Goal: Task Accomplishment & Management: Use online tool/utility

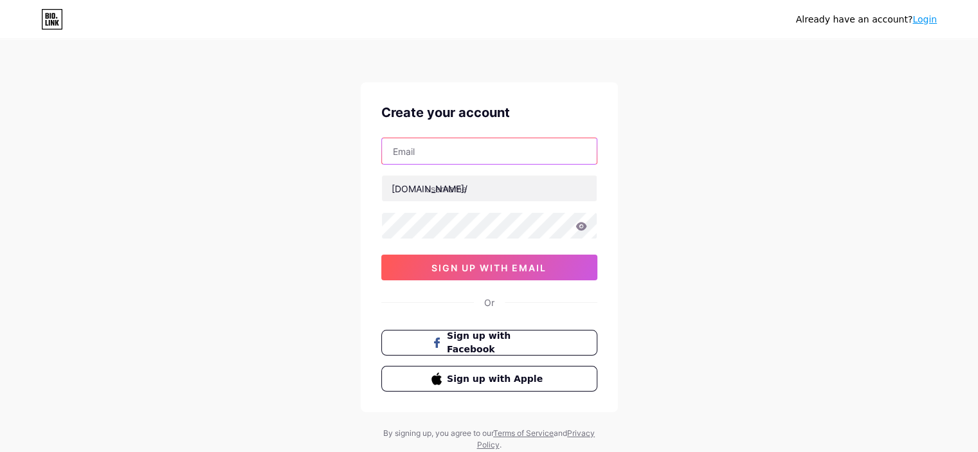
click at [449, 150] on input "text" at bounding box center [489, 151] width 215 height 26
click at [429, 154] on input "text" at bounding box center [489, 151] width 215 height 26
paste input "[EMAIL_ADDRESS][DOMAIN_NAME]"
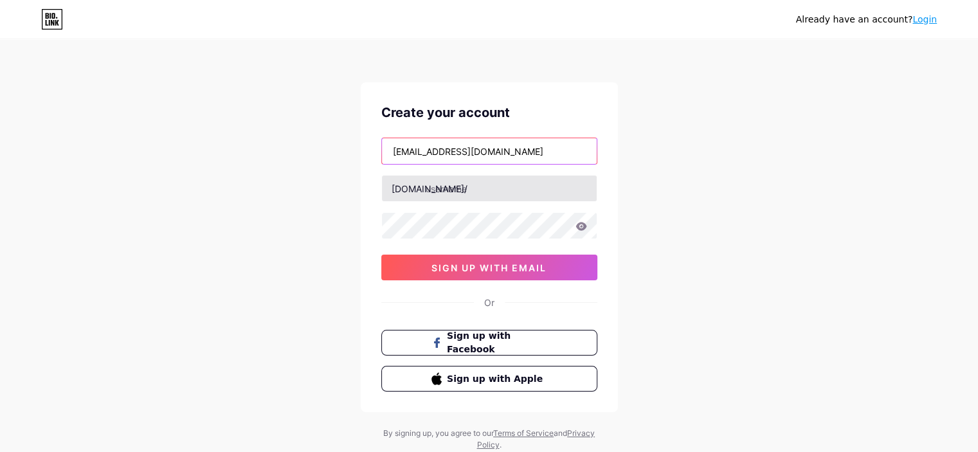
type input "[EMAIL_ADDRESS][DOMAIN_NAME]"
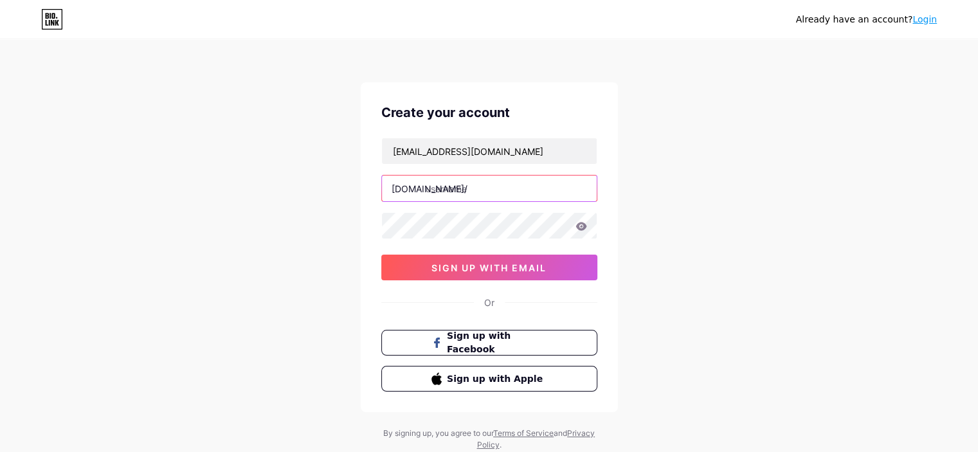
click at [465, 191] on input "text" at bounding box center [489, 189] width 215 height 26
type input "flaviaatacado"
click at [581, 226] on icon at bounding box center [580, 226] width 11 height 8
click at [328, 229] on div "Already have an account? Login Create your account [EMAIL_ADDRESS][DOMAIN_NAME]…" at bounding box center [489, 246] width 978 height 492
click at [161, 217] on div "Already have an account? Login Create your account [EMAIL_ADDRESS][DOMAIN_NAME]…" at bounding box center [489, 246] width 978 height 492
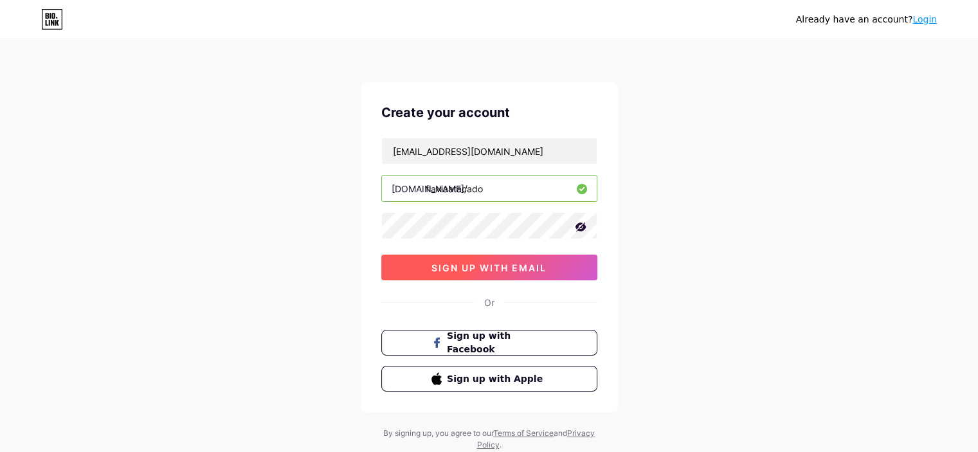
click at [470, 267] on span "sign up with email" at bounding box center [488, 267] width 115 height 11
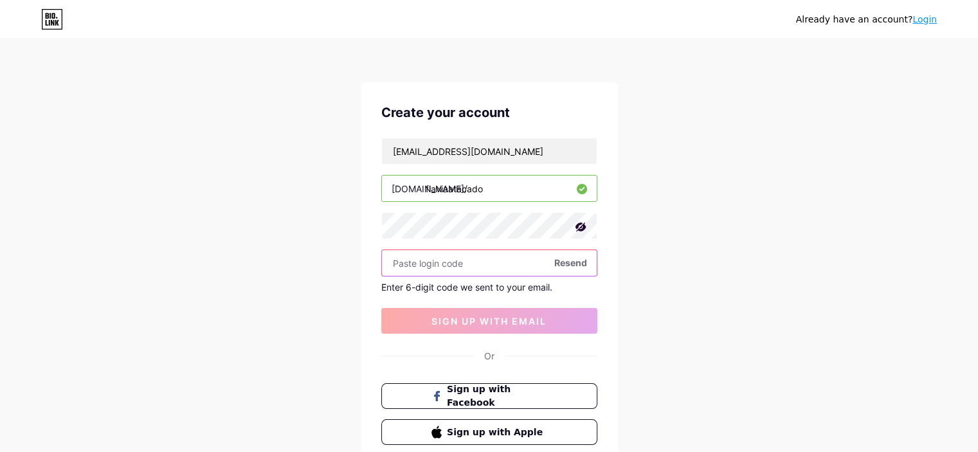
click at [491, 263] on input "text" at bounding box center [489, 263] width 215 height 26
paste input "547687"
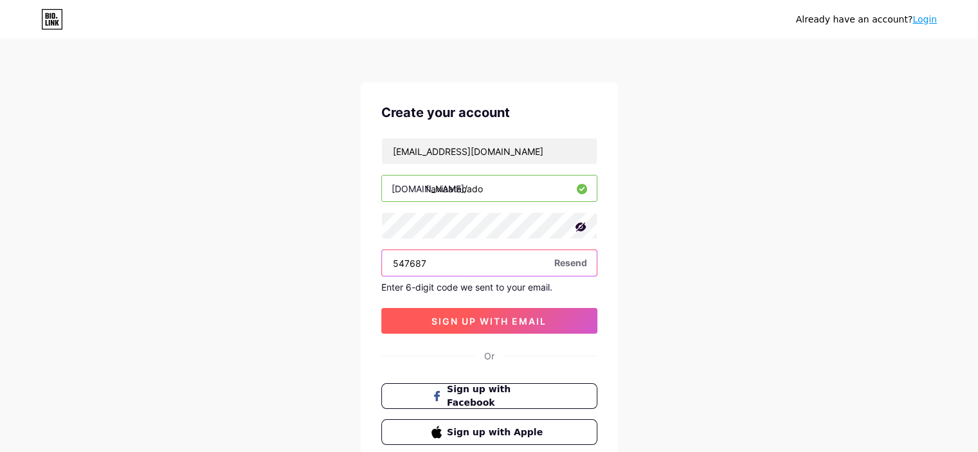
type input "547687"
click at [509, 316] on span "sign up with email" at bounding box center [488, 321] width 115 height 11
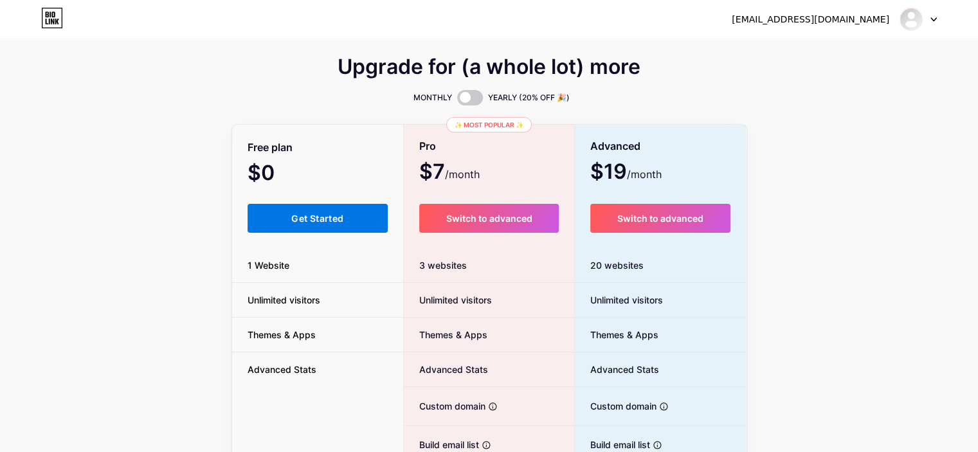
click at [315, 219] on span "Get Started" at bounding box center [317, 218] width 52 height 11
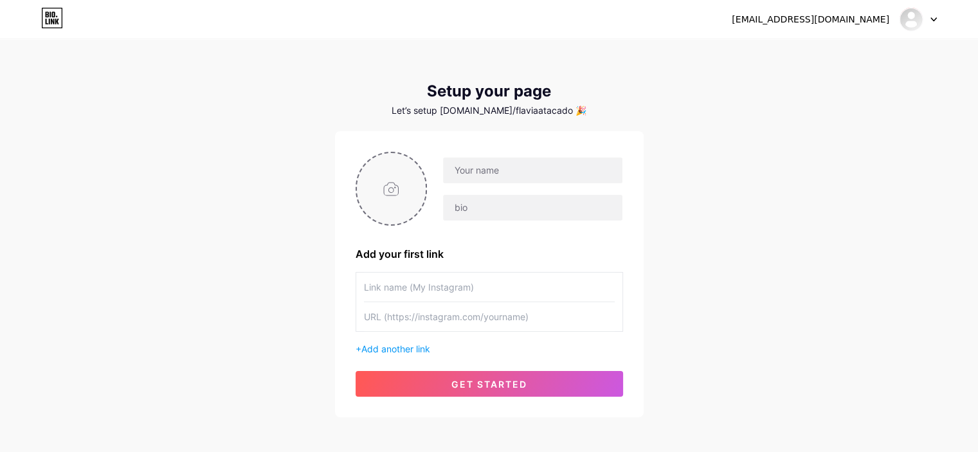
click at [379, 188] on input "file" at bounding box center [391, 188] width 69 height 71
click at [413, 177] on input "file" at bounding box center [391, 188] width 69 height 71
type input "C:\fakepath\273540586_1642655326082115_829981982426261977_n.jpg"
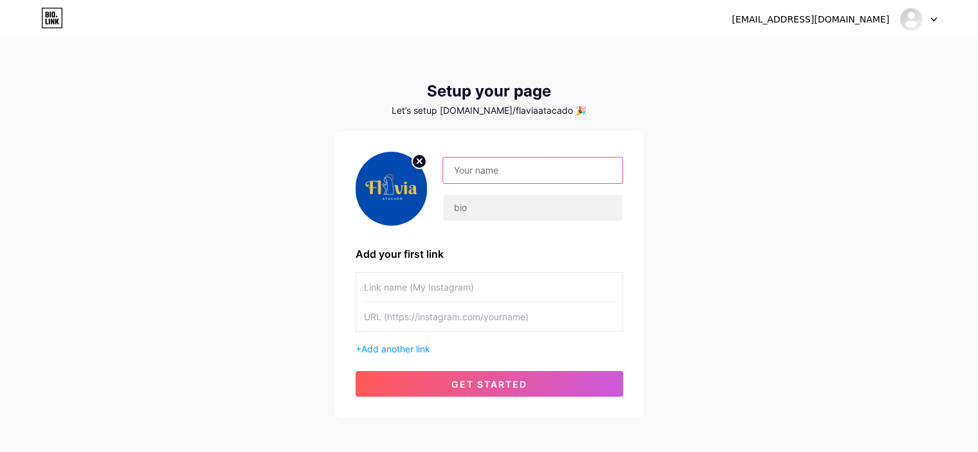
click at [543, 170] on input "text" at bounding box center [532, 171] width 179 height 26
type input "[PERSON_NAME]"
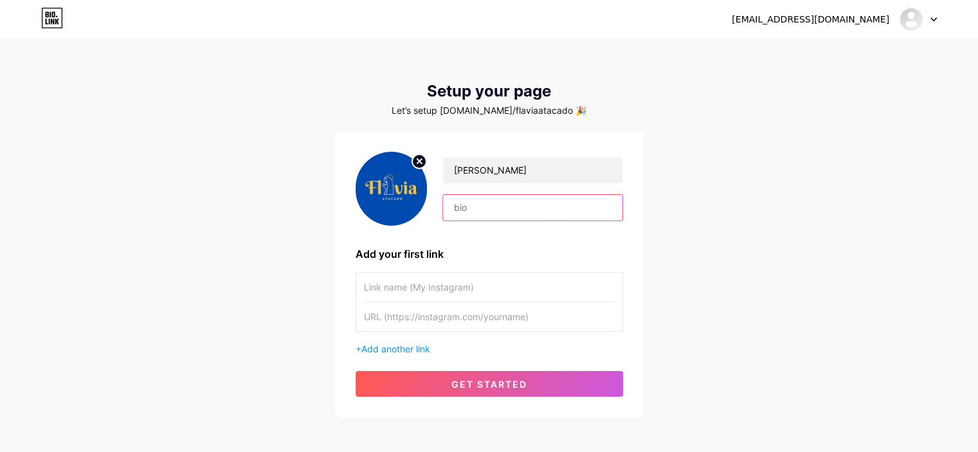
click at [487, 208] on input "text" at bounding box center [532, 208] width 179 height 26
paste input "Sua loja de atacado e varejo"
type input "Sua loja de atacado e varejo"
click at [258, 216] on div "[EMAIL_ADDRESS][DOMAIN_NAME] Dashboard Logout Setup your page Let’s setup [DOMA…" at bounding box center [489, 229] width 978 height 458
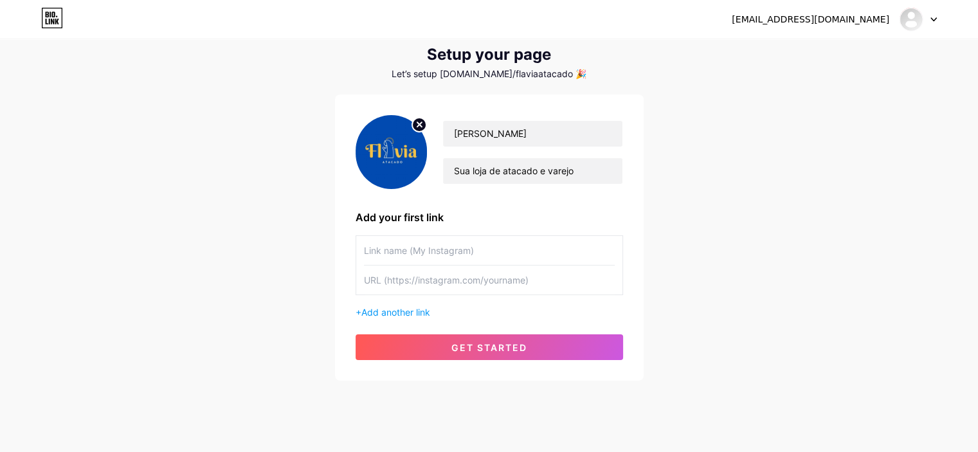
scroll to position [57, 0]
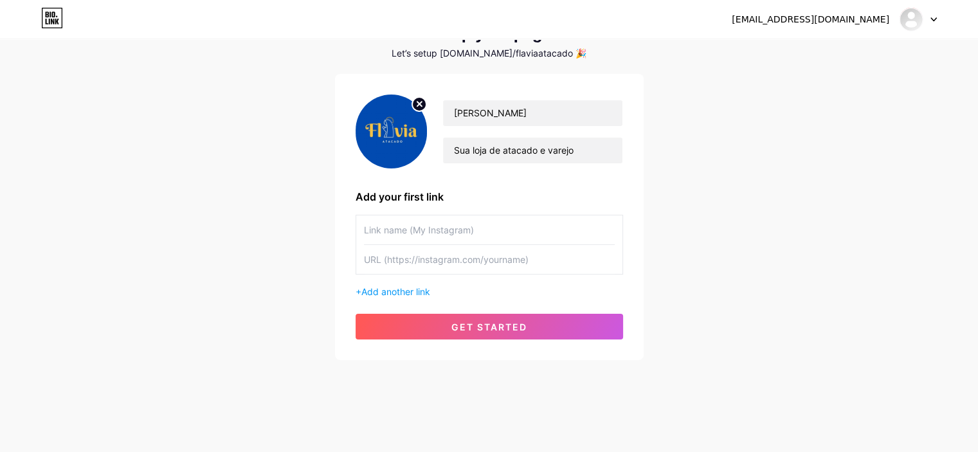
click at [357, 287] on div "+ Add another link" at bounding box center [489, 292] width 267 height 14
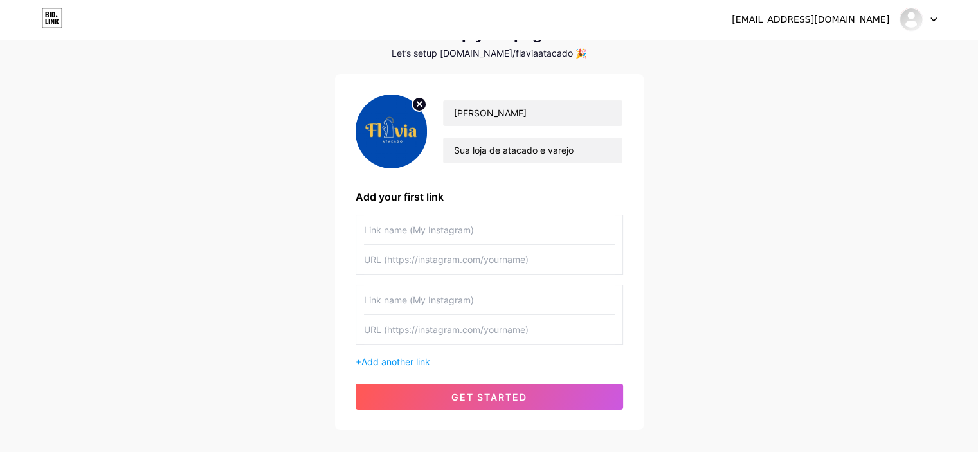
click at [429, 226] on input "text" at bounding box center [489, 229] width 251 height 29
paste input "Faça Seu Orçamento Pelo Whatsapp!"
drag, startPoint x: 451, startPoint y: 236, endPoint x: 216, endPoint y: 236, distance: 235.3
click at [216, 236] on div "[EMAIL_ADDRESS][DOMAIN_NAME] Dashboard Logout Setup your page Let’s setup [DOMA…" at bounding box center [489, 207] width 978 height 528
type input "Compre Agora Pelo Whatsapp!"
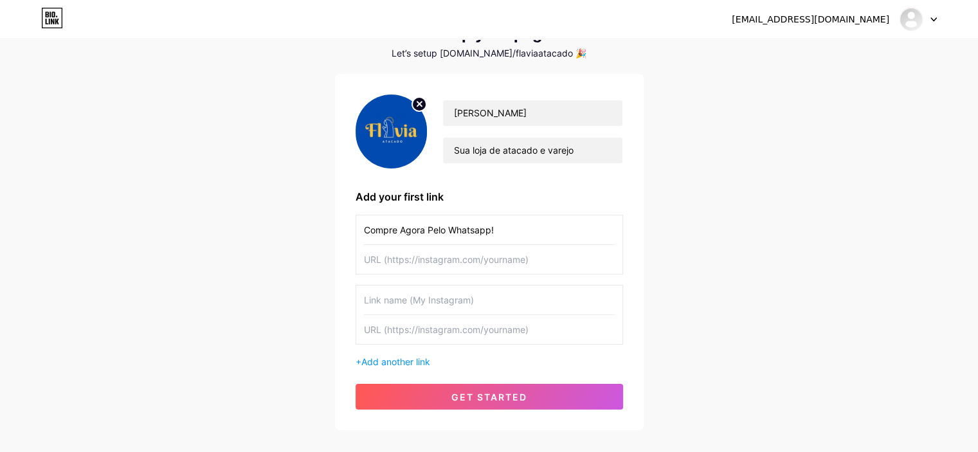
click at [216, 236] on div "[EMAIL_ADDRESS][DOMAIN_NAME] Dashboard Logout Setup your page Let’s setup [DOMA…" at bounding box center [489, 207] width 978 height 528
click at [432, 259] on input "text" at bounding box center [489, 259] width 251 height 29
paste input "[URL][DOMAIN_NAME]!"
type input "[URL][DOMAIN_NAME]!"
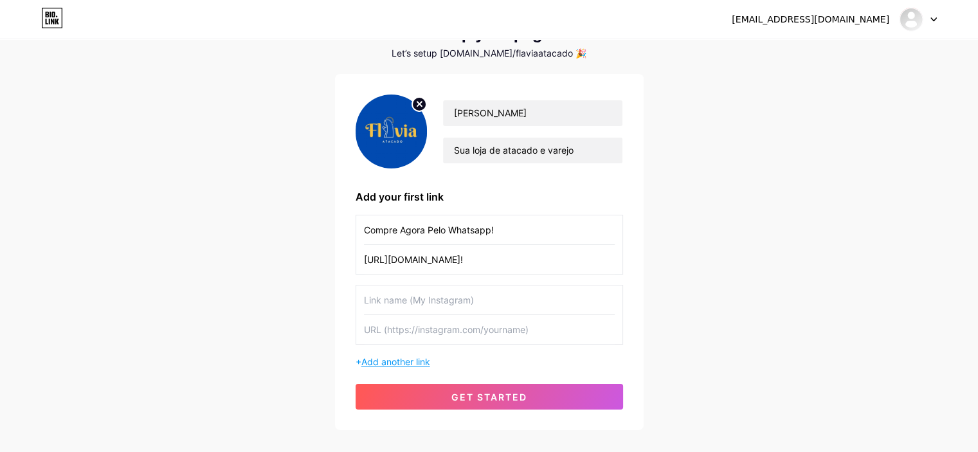
click at [378, 362] on span "Add another link" at bounding box center [395, 361] width 69 height 11
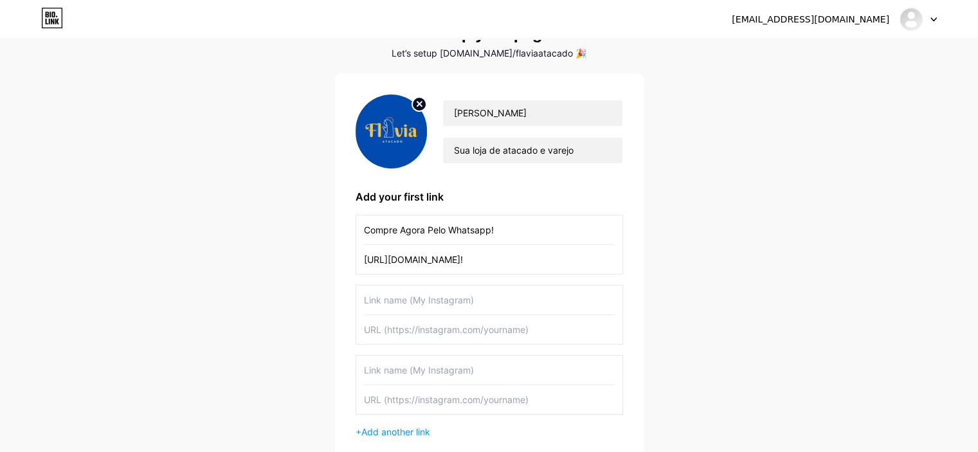
scroll to position [122, 0]
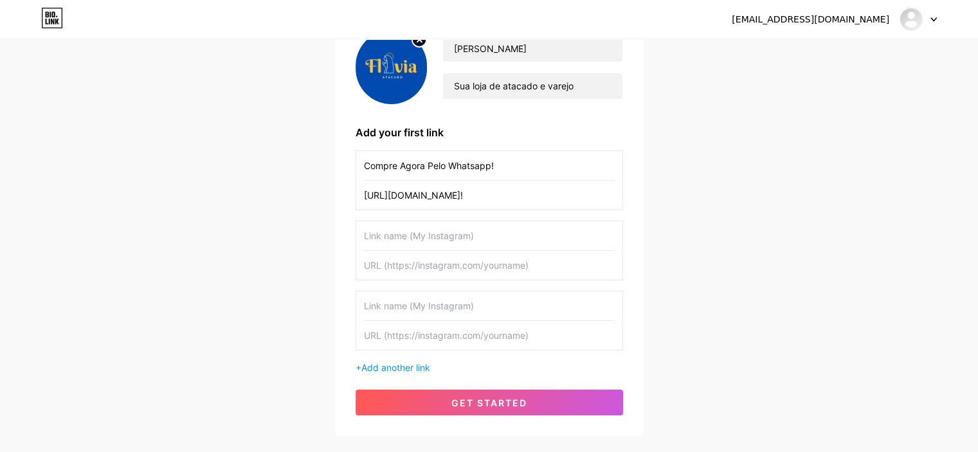
click at [381, 248] on input "text" at bounding box center [489, 235] width 251 height 29
paste input "Nos Avalie no Google ⭐⭐⭐⭐⭐"
type input "Nos Avalie no Google ⭐⭐⭐⭐⭐"
click at [381, 364] on span "Add another link" at bounding box center [395, 367] width 69 height 11
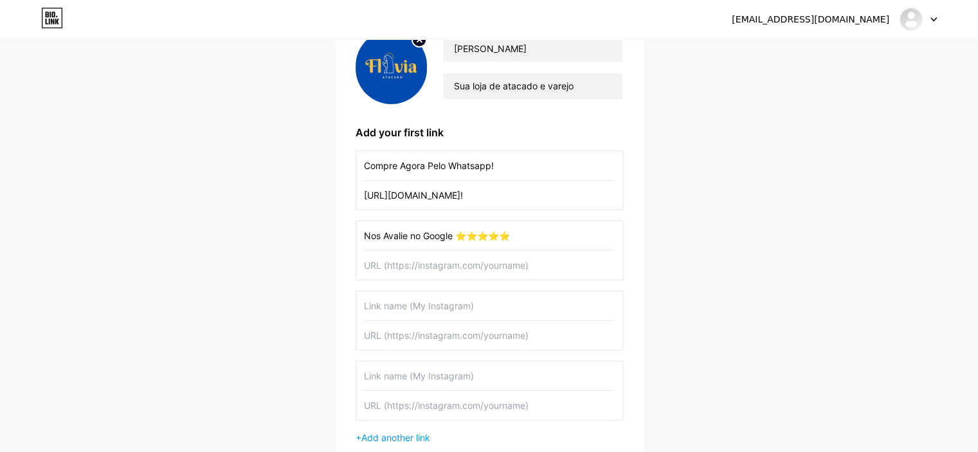
click at [407, 300] on input "text" at bounding box center [489, 305] width 251 height 29
paste input "Visite Nosso Perfil no Instagram!"
type input "Visite Nosso Perfil no Instagram!"
click at [483, 379] on input "text" at bounding box center [489, 375] width 251 height 29
paste input "Visite Nossa Página no Facebook!"
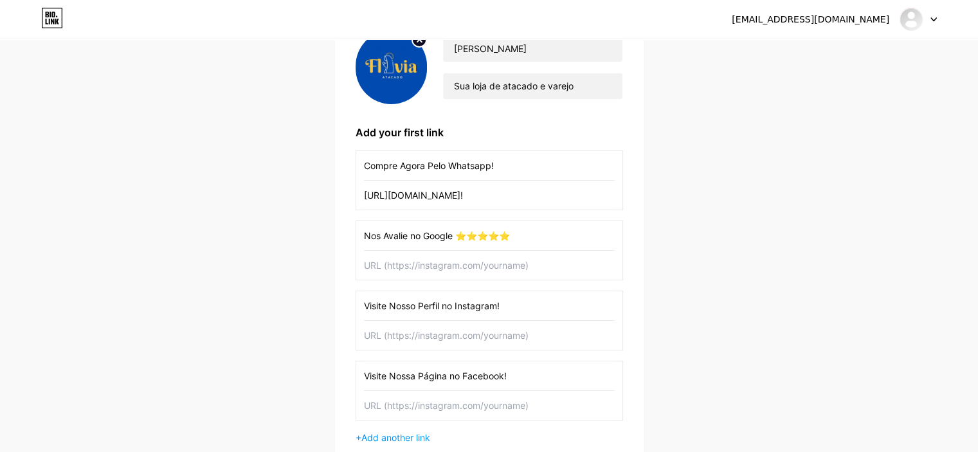
type input "Visite Nossa Página no Facebook!"
click at [491, 399] on input "text" at bounding box center [489, 405] width 251 height 29
paste input "[URL][DOMAIN_NAME]"
type input "[URL][DOMAIN_NAME]"
click at [422, 339] on input "text" at bounding box center [489, 335] width 251 height 29
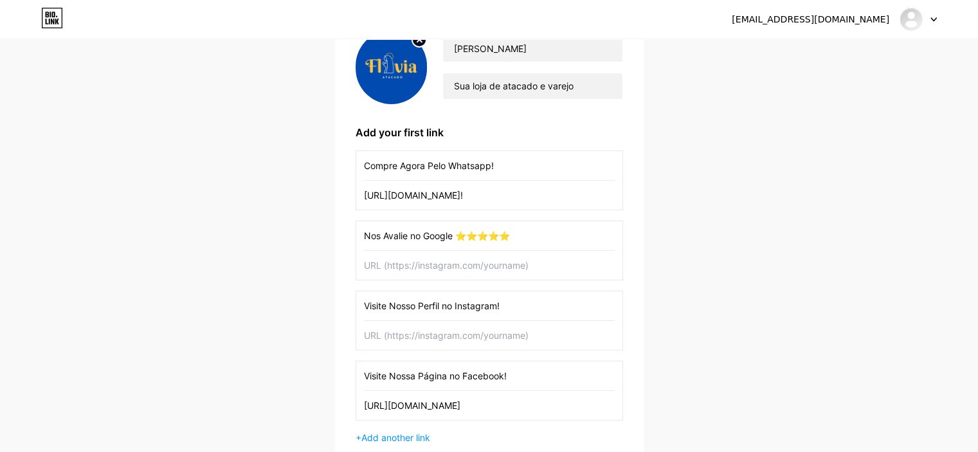
paste input "[URL][DOMAIN_NAME]"
type input "[URL][DOMAIN_NAME]"
drag, startPoint x: 206, startPoint y: 239, endPoint x: 489, endPoint y: 260, distance: 284.3
click at [208, 237] on div "[EMAIL_ADDRESS][DOMAIN_NAME] Dashboard Logout Setup your page Let’s setup [DOMA…" at bounding box center [489, 212] width 978 height 669
click at [429, 246] on input "Nos Avalie no Google ⭐⭐⭐⭐⭐" at bounding box center [489, 235] width 251 height 29
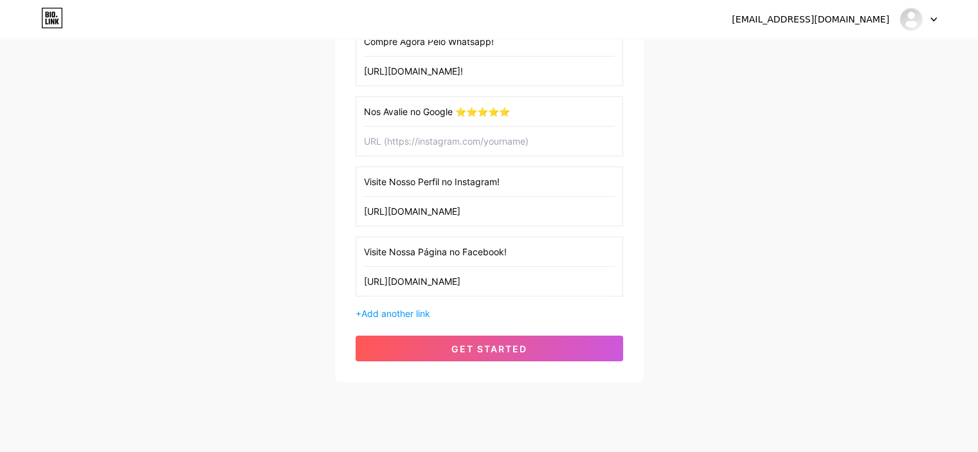
scroll to position [250, 0]
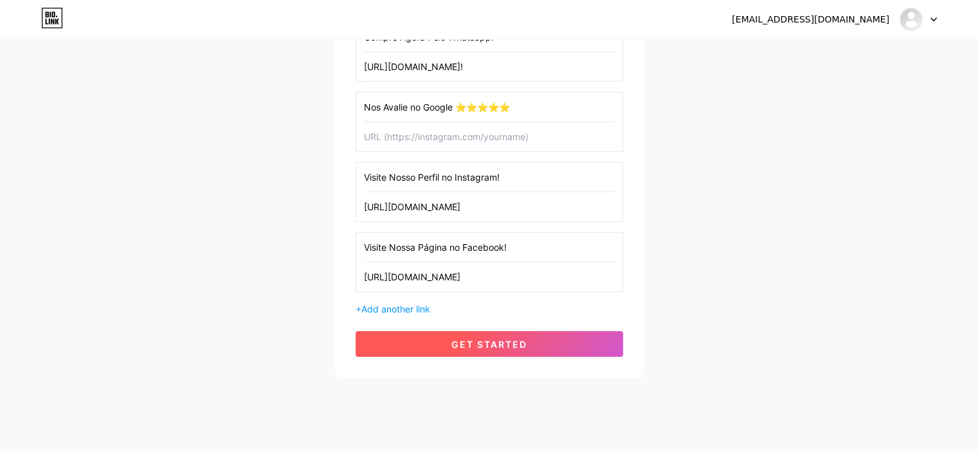
click at [521, 339] on span "get started" at bounding box center [489, 344] width 76 height 11
type input "Visite Nosso Perfil no Instagram!"
type input "[URL][DOMAIN_NAME]"
type input "Visite Nossa Página no Facebook!"
type input "[URL][DOMAIN_NAME]"
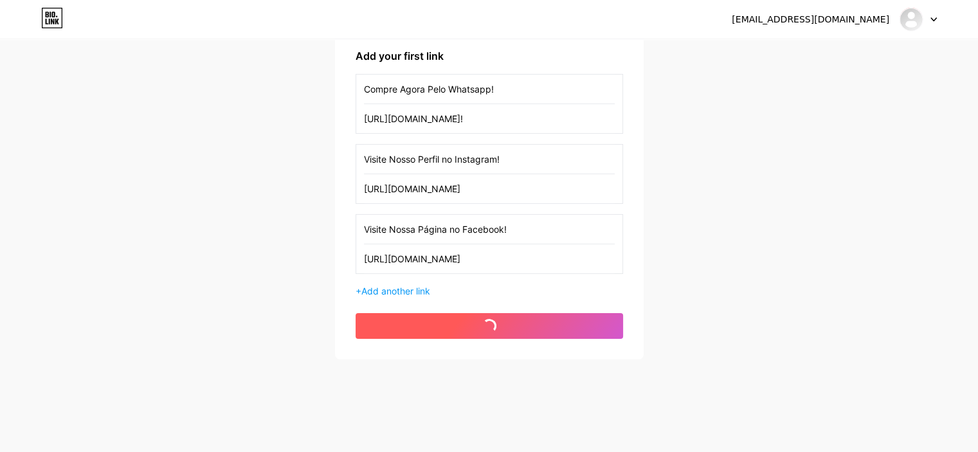
scroll to position [197, 0]
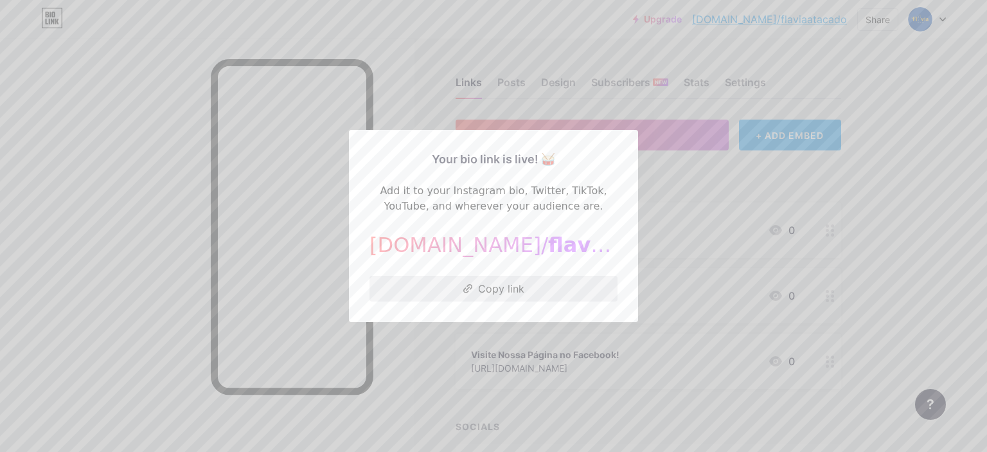
click at [510, 287] on button "Copy link" at bounding box center [494, 289] width 248 height 26
click at [948, 176] on div at bounding box center [493, 226] width 987 height 452
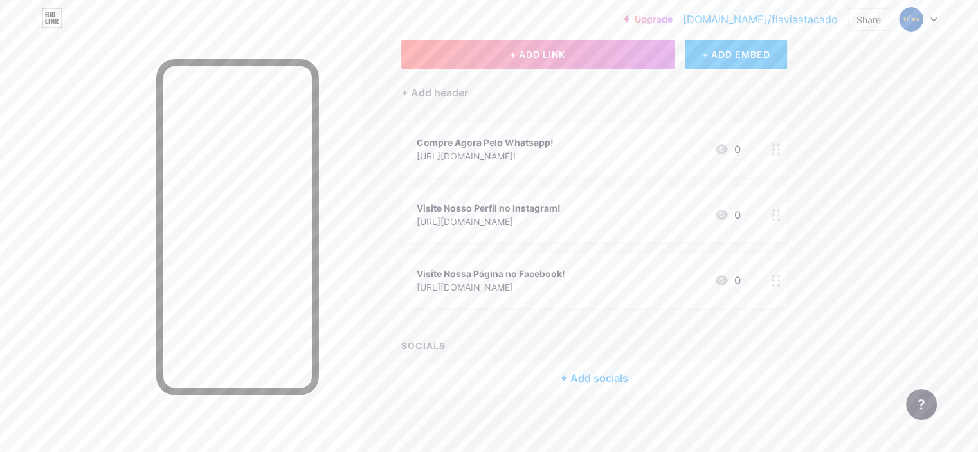
scroll to position [86, 0]
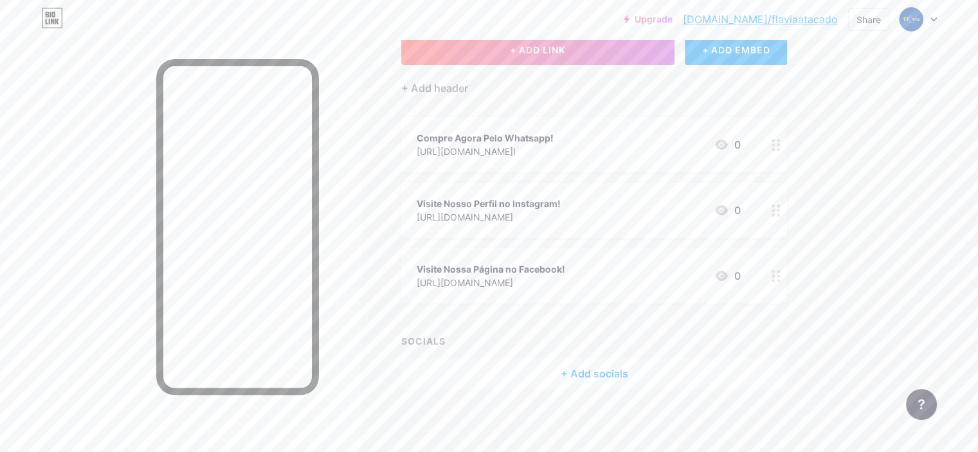
click at [442, 222] on div "Links Posts Design Subscribers NEW Stats Settings + ADD LINK + ADD EMBED + Add …" at bounding box center [420, 203] width 841 height 500
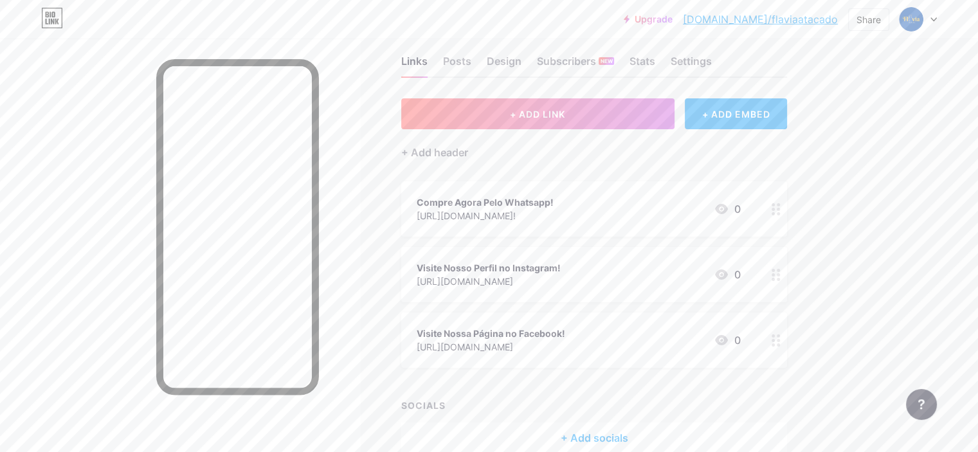
click at [780, 212] on circle at bounding box center [778, 213] width 3 height 3
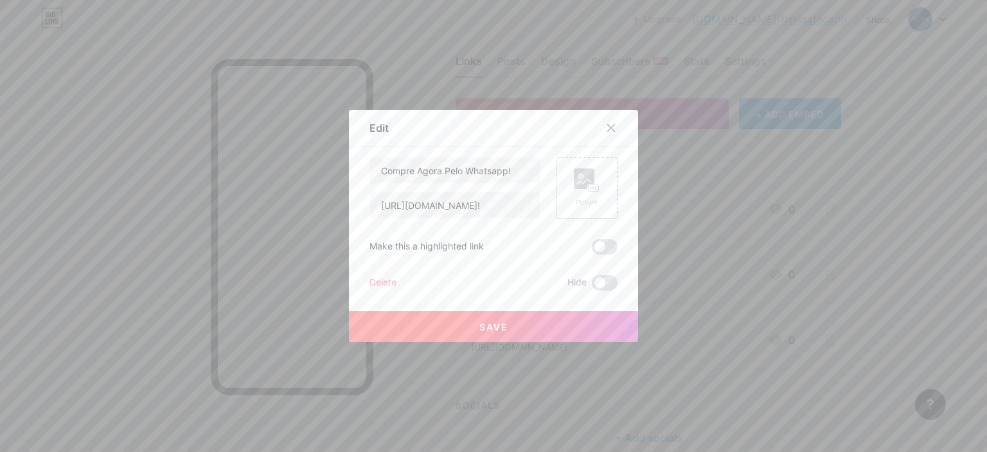
click at [582, 176] on rect at bounding box center [584, 178] width 21 height 21
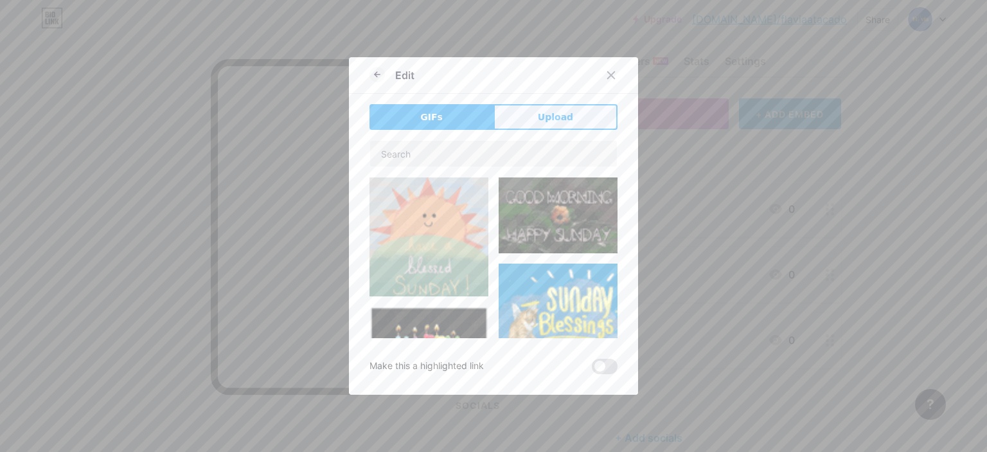
click at [564, 122] on span "Upload" at bounding box center [555, 118] width 35 height 14
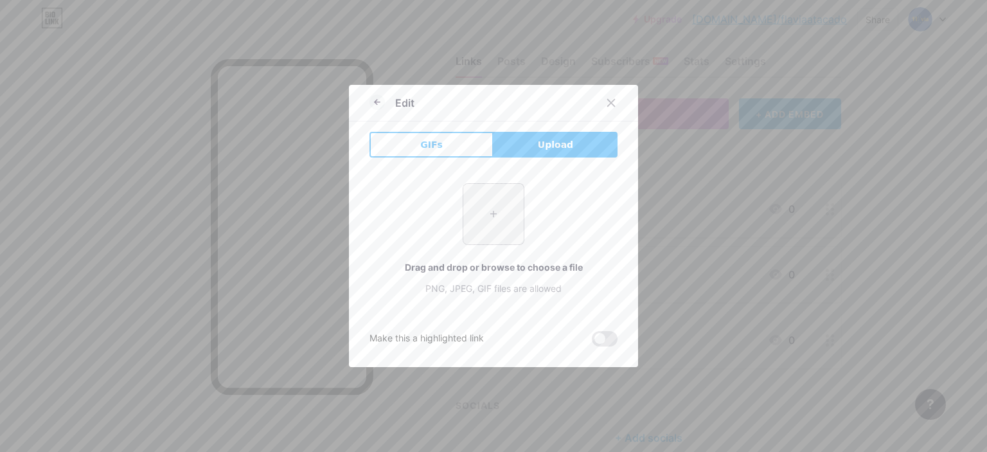
click at [489, 211] on input "file" at bounding box center [494, 214] width 60 height 60
type input "C:\fakepath\whatsapp.png"
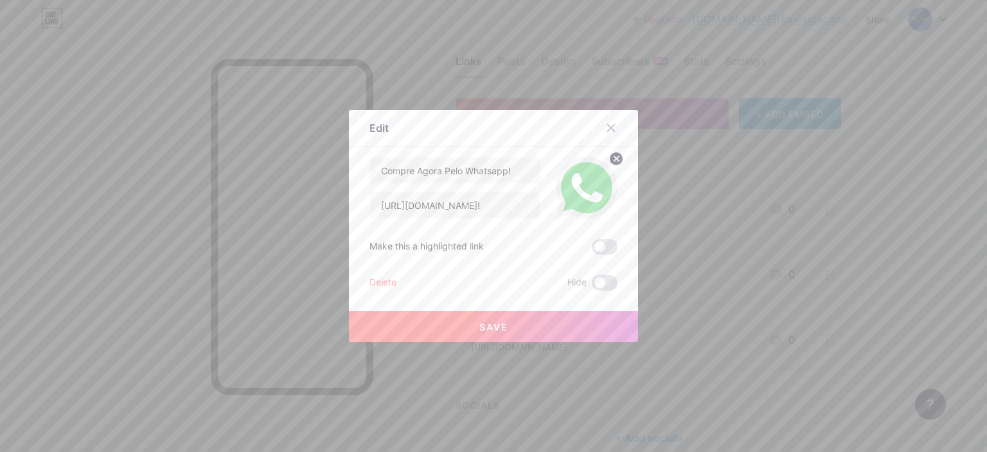
click at [487, 328] on span "Save" at bounding box center [494, 326] width 29 height 11
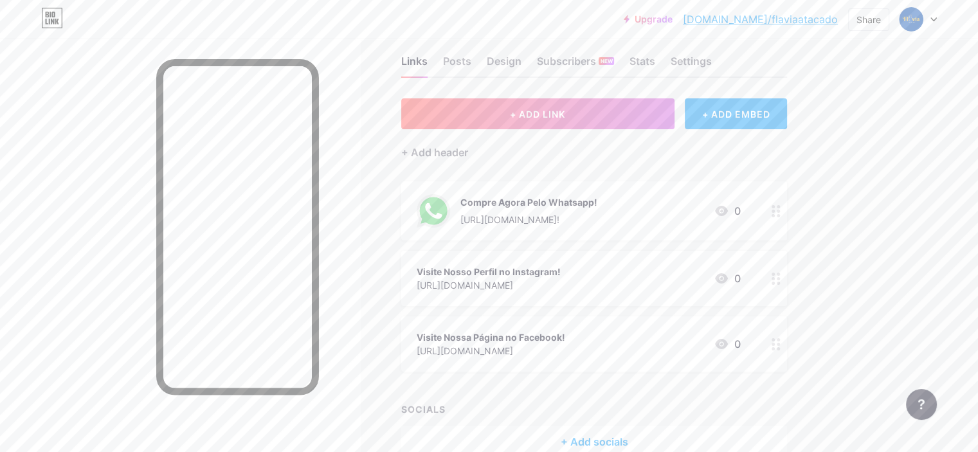
click at [780, 279] on icon at bounding box center [775, 279] width 9 height 12
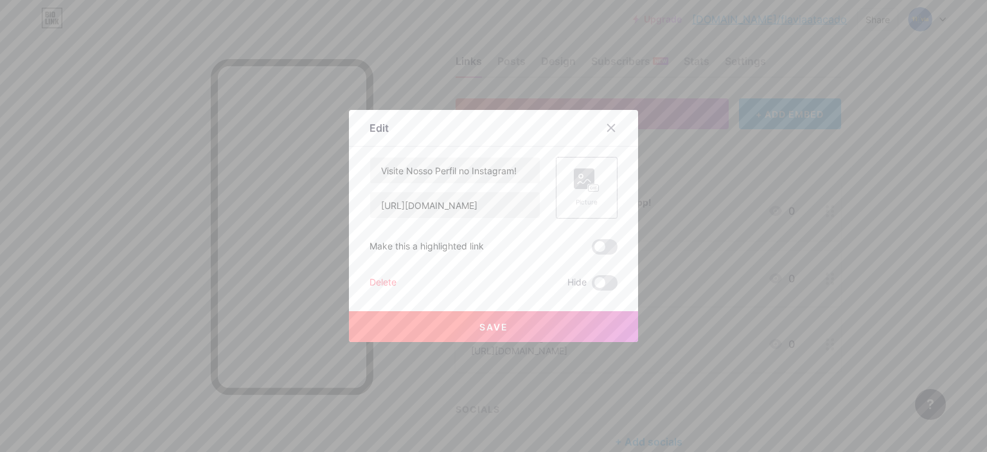
click at [589, 186] on rect at bounding box center [594, 188] width 10 height 6
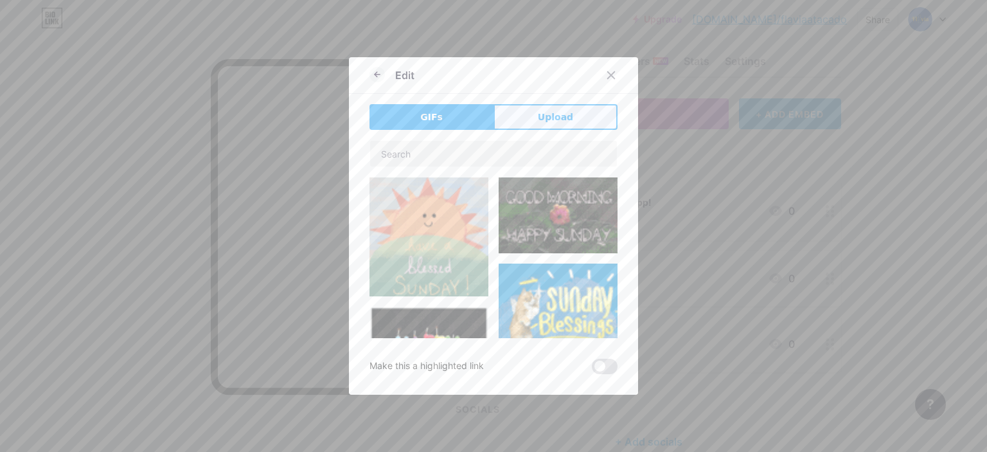
click at [584, 115] on button "Upload" at bounding box center [556, 117] width 124 height 26
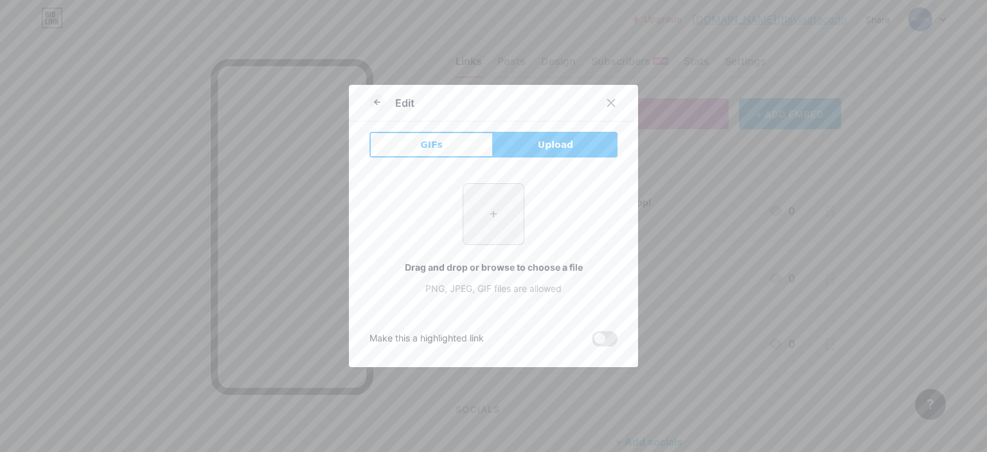
click at [495, 217] on input "file" at bounding box center [494, 214] width 60 height 60
type input "C:\fakepath\instagram.png"
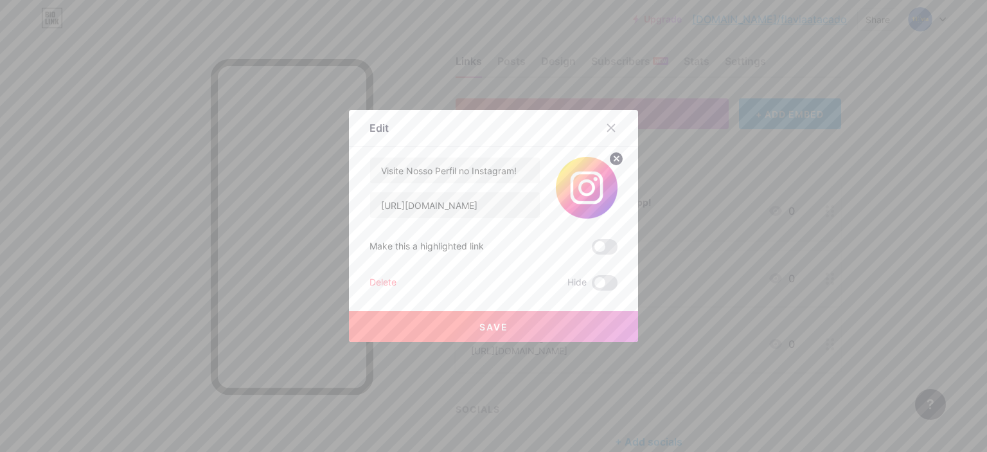
click at [557, 338] on button "Save" at bounding box center [493, 326] width 289 height 31
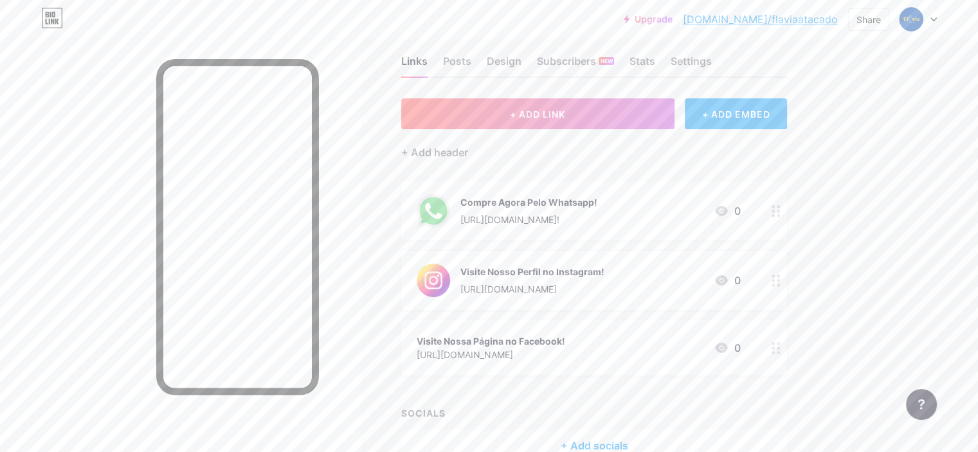
click at [780, 344] on icon at bounding box center [775, 348] width 9 height 12
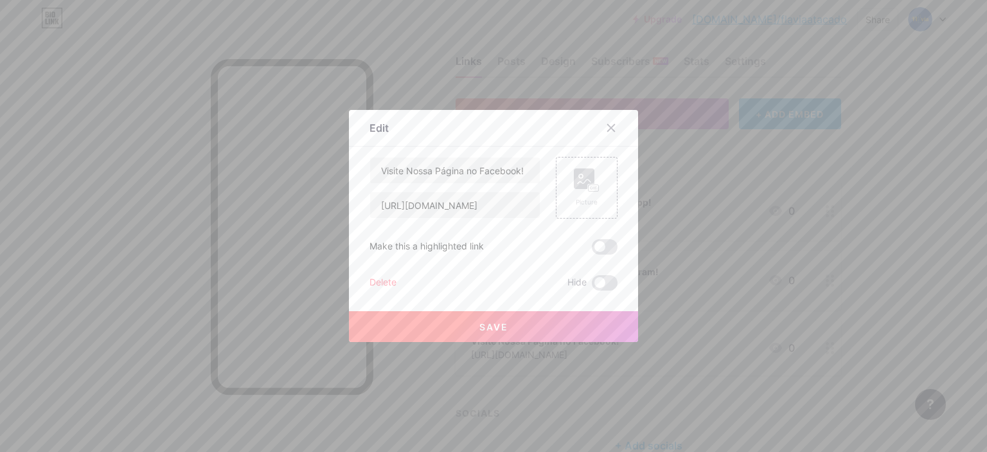
click at [604, 153] on div "Content YouTube Play YouTube video without leaving your page. ADD Vimeo Play Vi…" at bounding box center [494, 219] width 248 height 144
click at [593, 174] on icon at bounding box center [587, 180] width 26 height 24
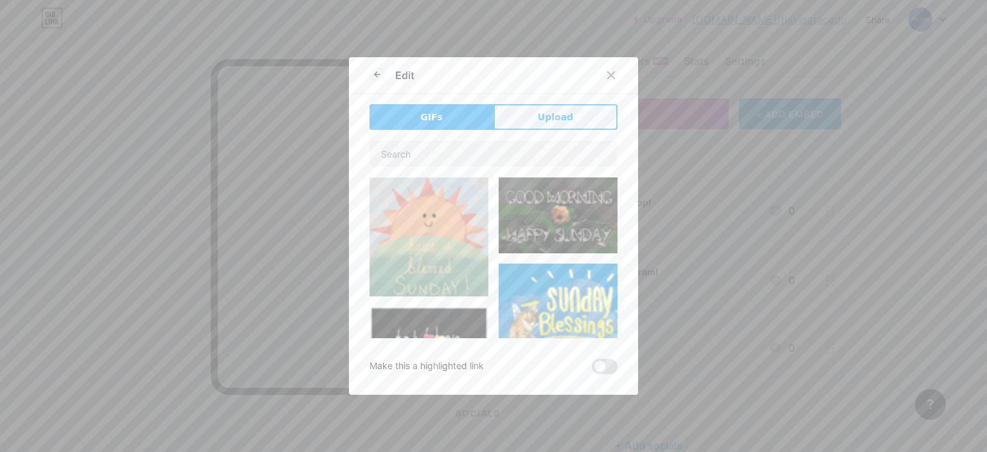
click at [555, 113] on span "Upload" at bounding box center [555, 118] width 35 height 14
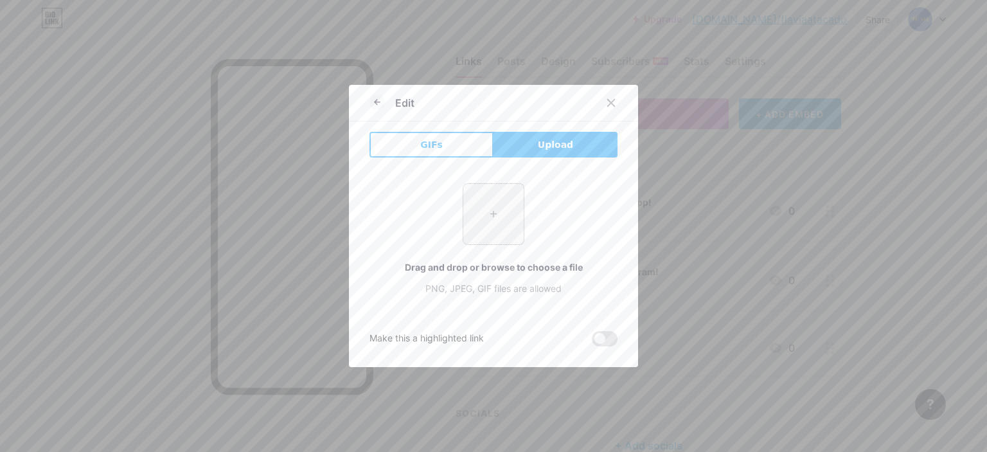
click at [481, 237] on input "file" at bounding box center [494, 214] width 60 height 60
type input "C:\fakepath\facebook.png"
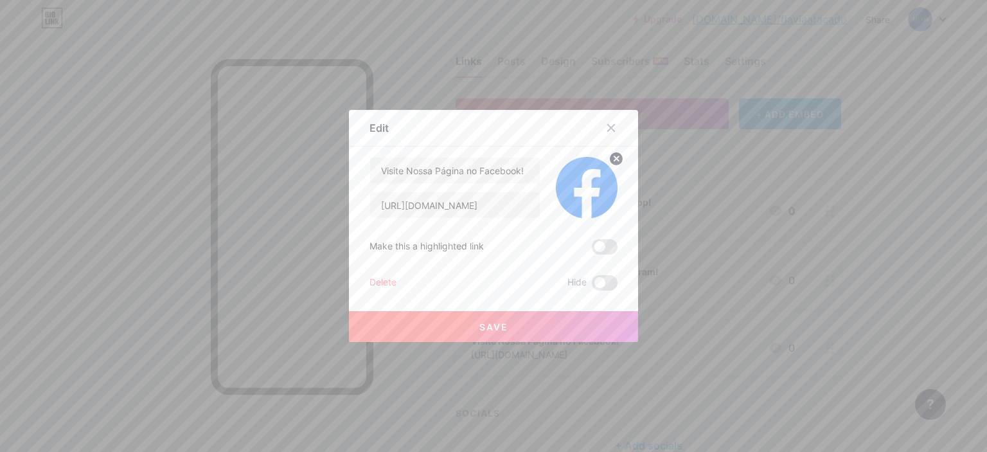
click at [497, 332] on button "Save" at bounding box center [493, 326] width 289 height 31
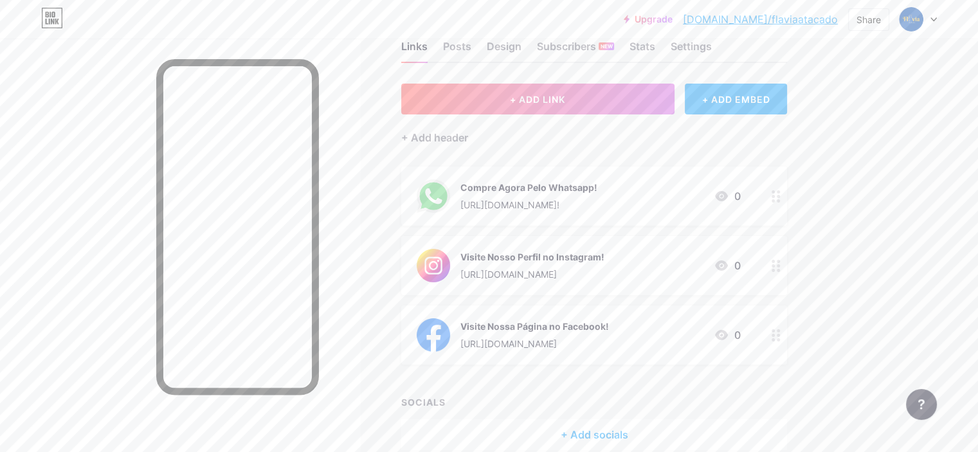
scroll to position [0, 0]
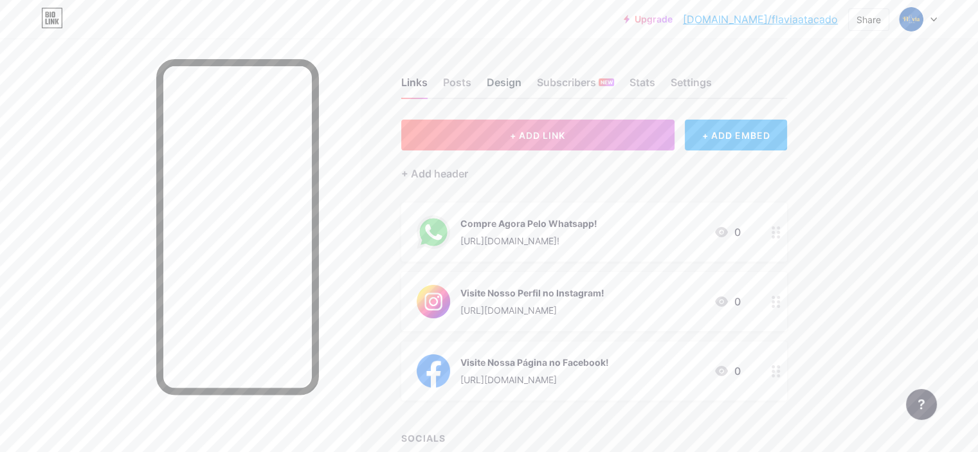
click at [521, 78] on div "Design" at bounding box center [504, 86] width 35 height 23
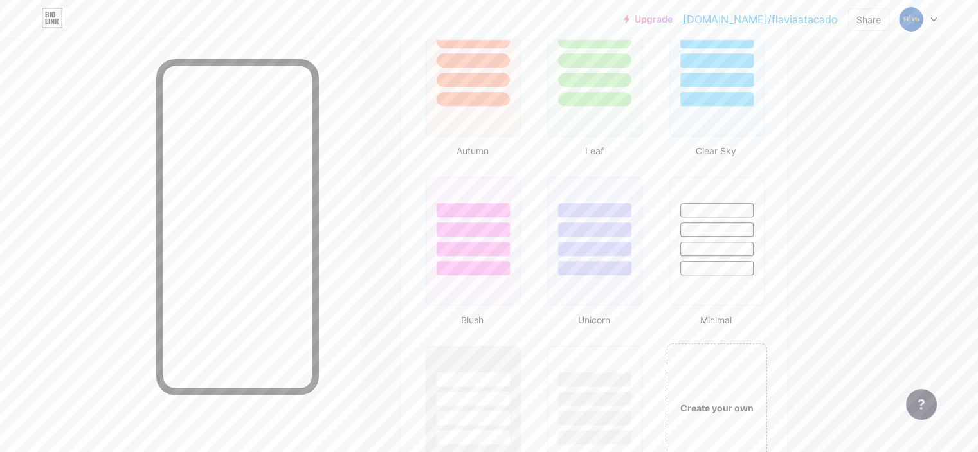
scroll to position [1093, 0]
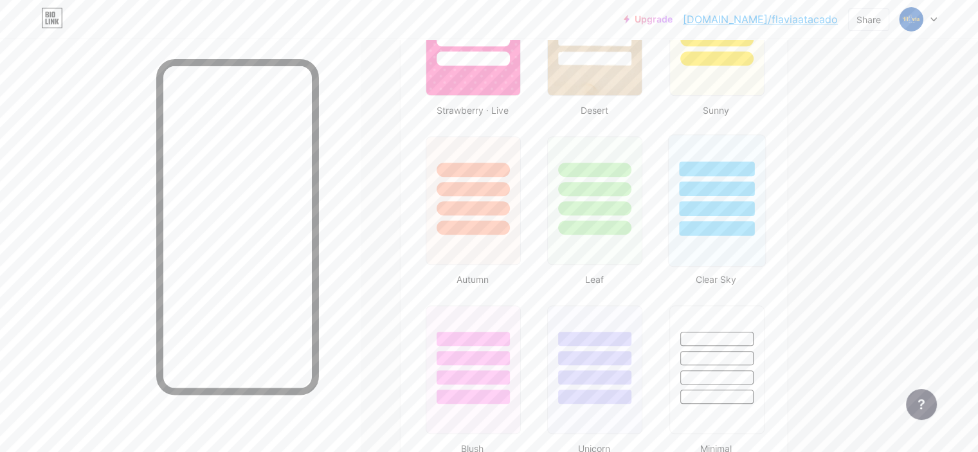
click at [754, 204] on div at bounding box center [716, 208] width 75 height 15
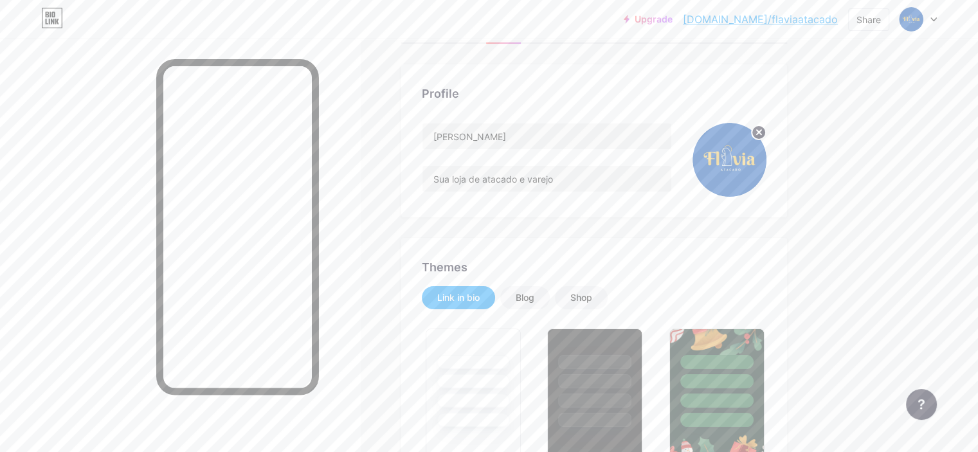
scroll to position [0, 0]
